Goal: Task Accomplishment & Management: Manage account settings

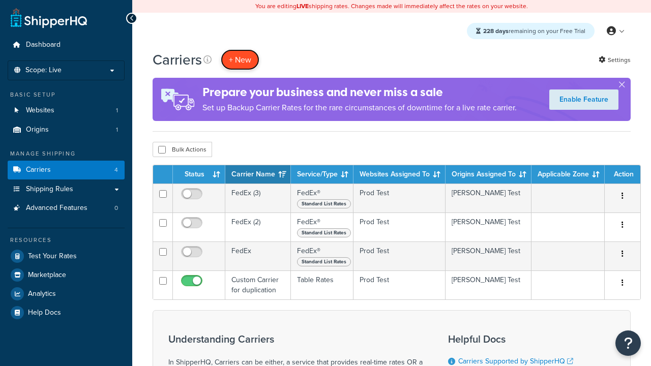
click at [240, 60] on button "+ New" at bounding box center [240, 59] width 39 height 21
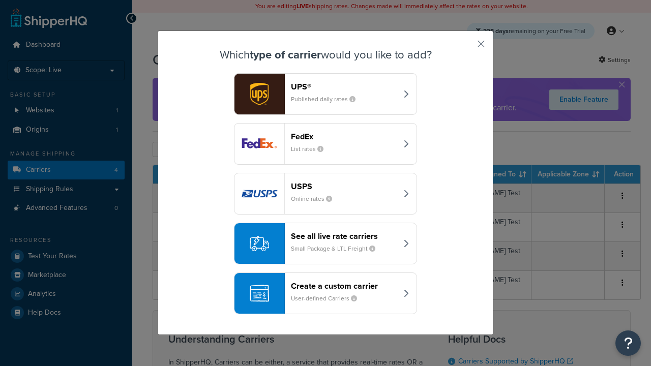
click at [326, 144] on div "FedEx List rates" at bounding box center [344, 144] width 106 height 24
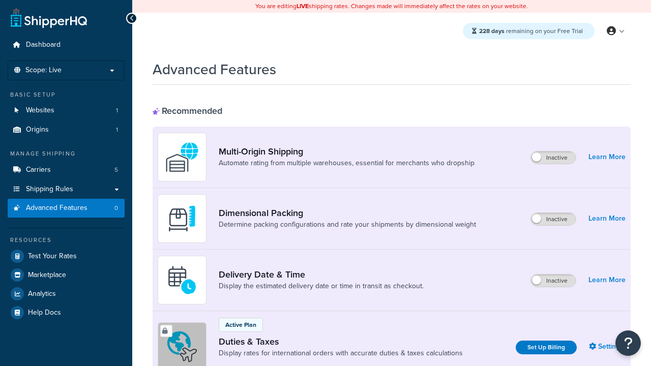
scroll to position [330, 0]
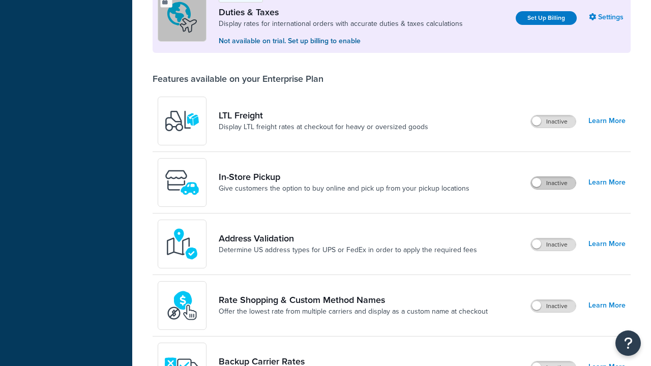
scroll to position [0, 0]
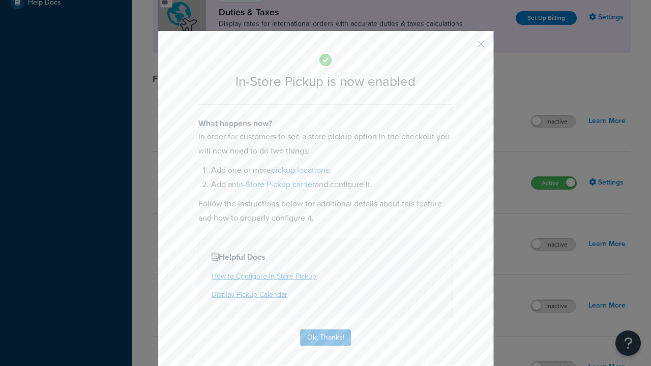
click at [466, 47] on button "button" at bounding box center [466, 47] width 3 height 3
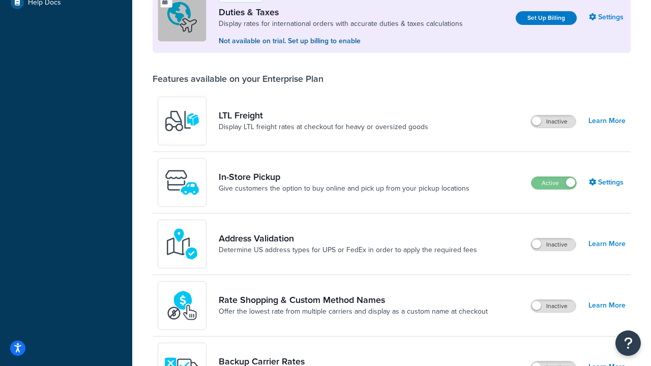
scroll to position [310, 0]
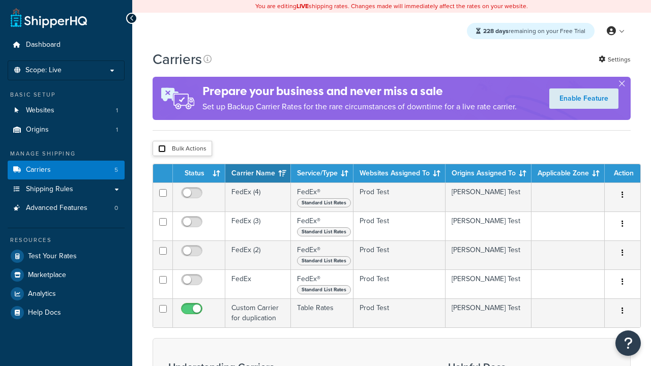
click at [162, 150] on input "checkbox" at bounding box center [162, 149] width 8 height 8
checkbox input "true"
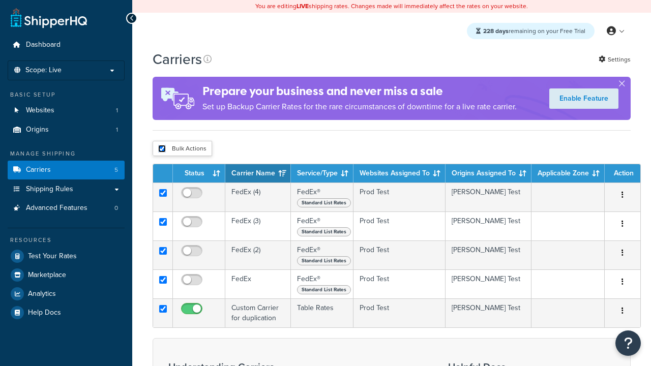
checkbox input "true"
click at [0, 0] on button "Delete" at bounding box center [0, 0] width 0 height 0
